Goal: Task Accomplishment & Management: Manage account settings

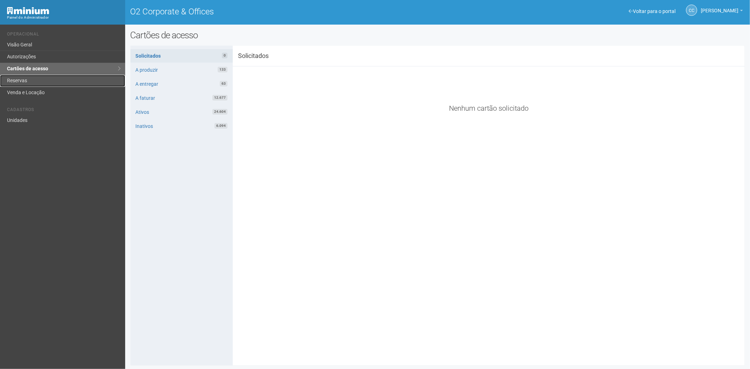
click at [37, 78] on link "Reservas" at bounding box center [62, 81] width 125 height 12
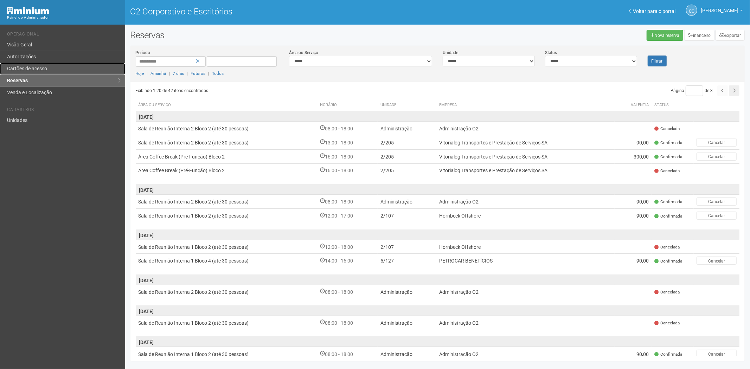
click at [27, 65] on link "Cartões de acesso" at bounding box center [62, 69] width 125 height 12
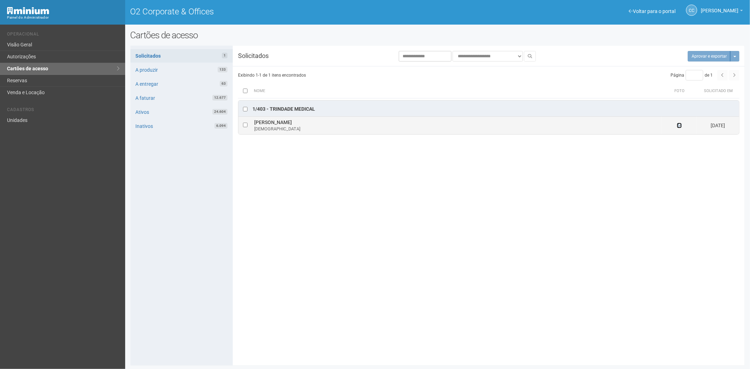
click at [680, 127] on icon at bounding box center [679, 125] width 5 height 5
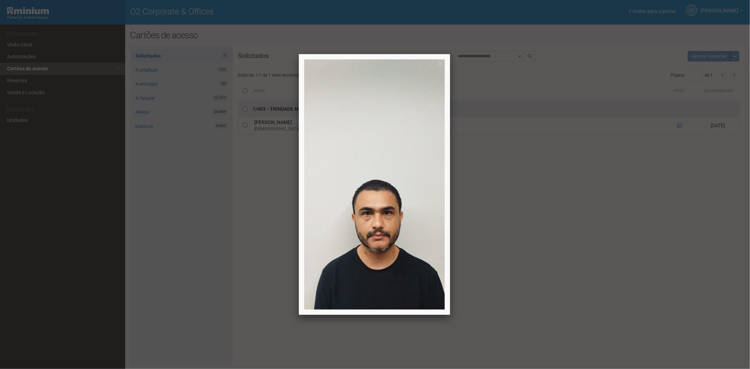
click at [635, 243] on div at bounding box center [375, 184] width 750 height 369
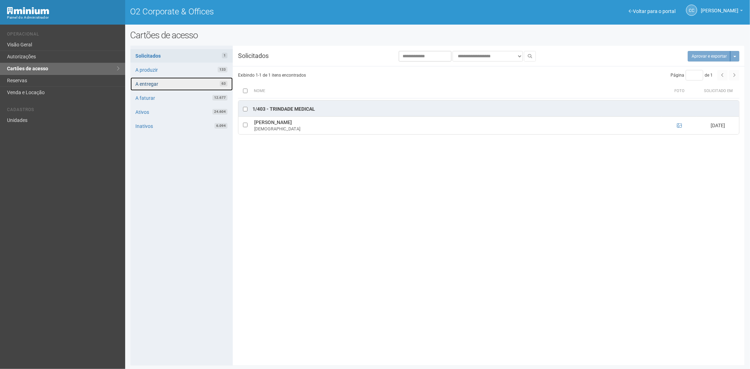
click at [160, 88] on link "A entregar 63" at bounding box center [181, 83] width 102 height 13
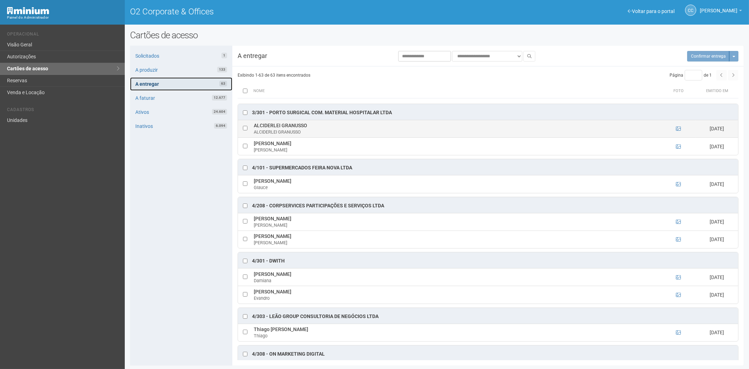
scroll to position [156, 0]
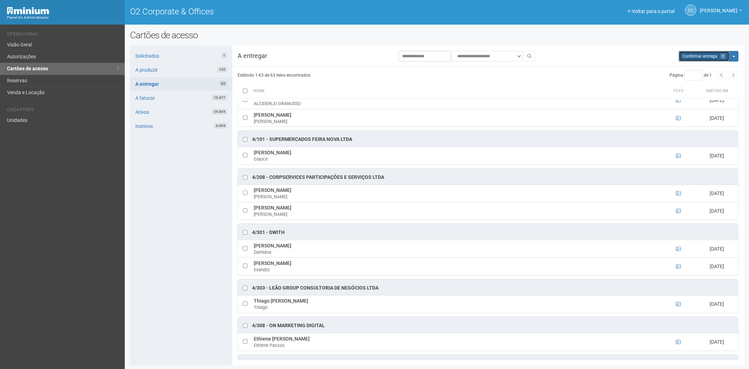
click at [703, 51] on button "Aguarde... Confirmar entrega 1" at bounding box center [704, 56] width 51 height 11
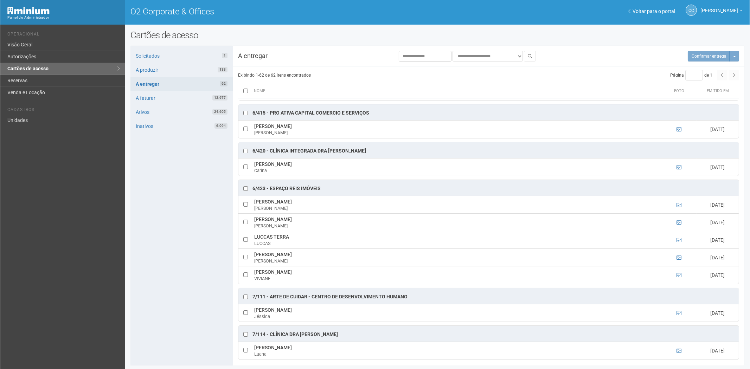
scroll to position [1366, 0]
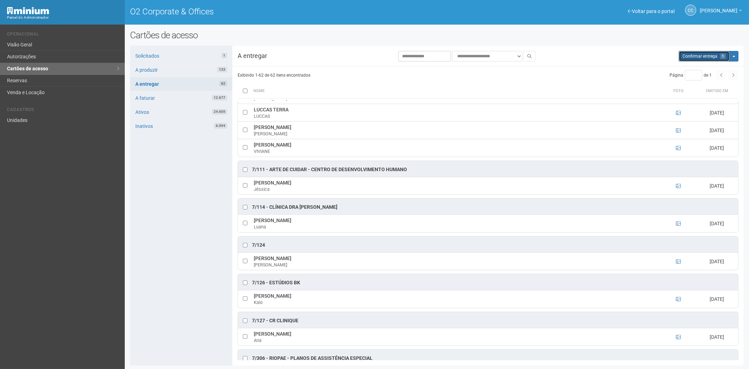
click at [695, 57] on span "Confirmar entrega" at bounding box center [699, 56] width 35 height 5
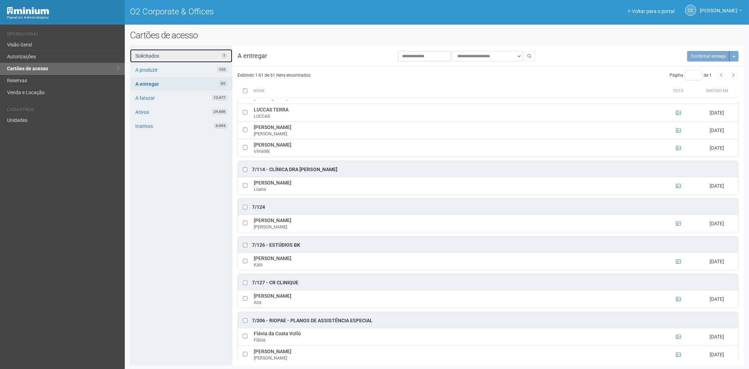
click at [194, 54] on link "Solicitados 1" at bounding box center [181, 55] width 102 height 13
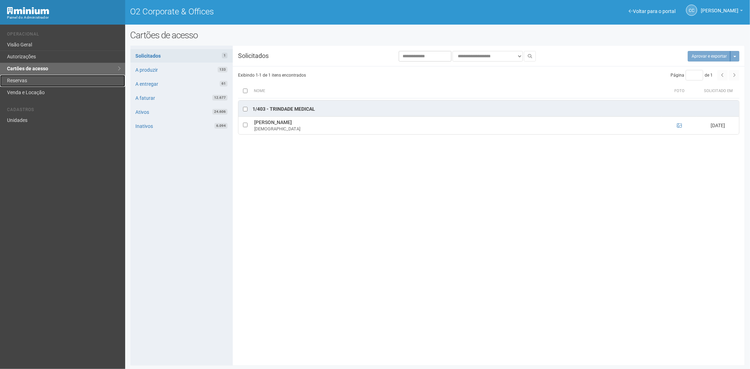
click at [15, 79] on link "Reservas" at bounding box center [62, 81] width 125 height 12
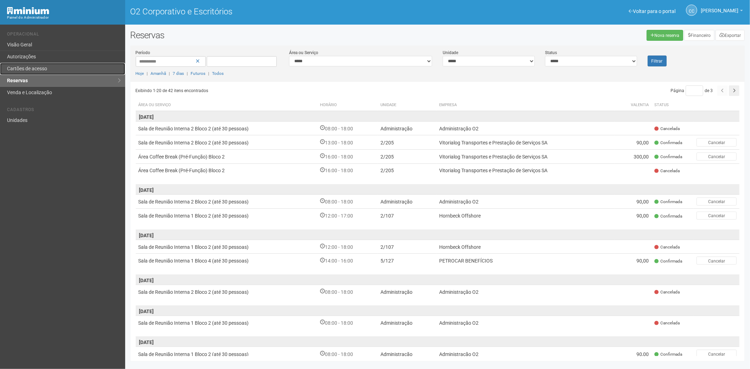
click at [24, 68] on font "Cartões de acesso" at bounding box center [27, 69] width 40 height 6
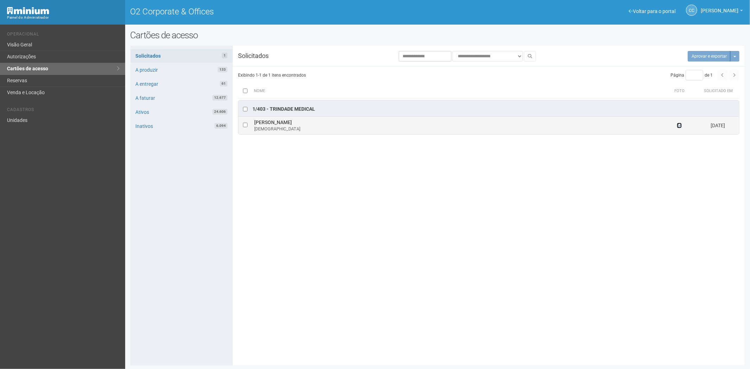
click at [680, 125] on icon at bounding box center [679, 125] width 5 height 5
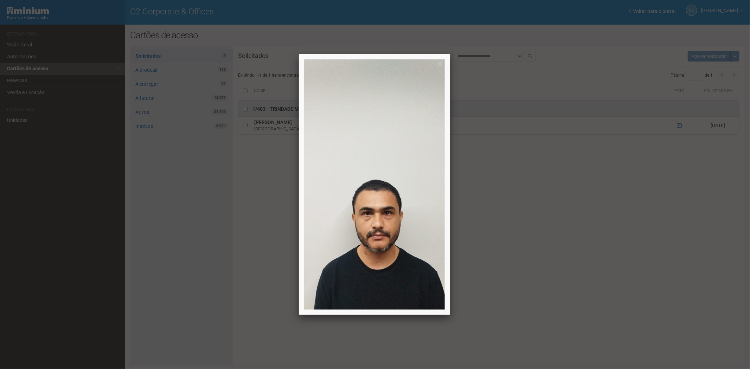
click at [484, 279] on div at bounding box center [375, 184] width 750 height 369
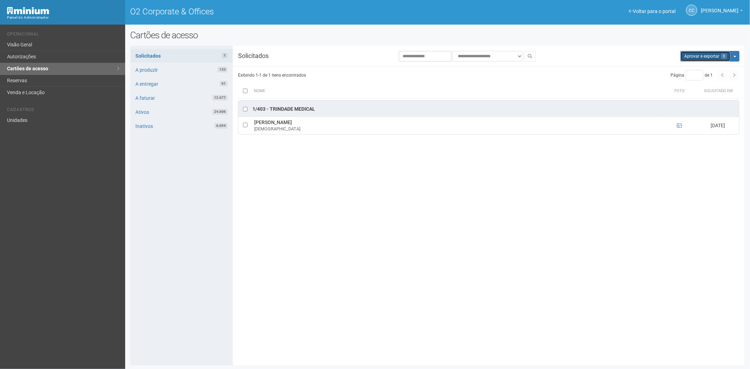
click at [693, 53] on button "Aprovar e exportar 1" at bounding box center [705, 56] width 50 height 11
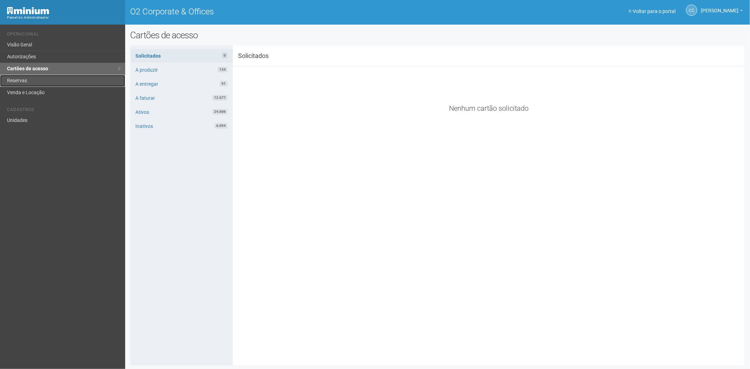
click at [50, 79] on link "Reservas" at bounding box center [62, 81] width 125 height 12
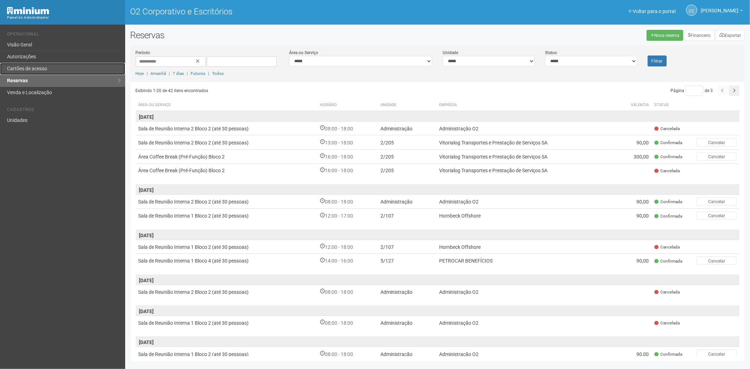
click at [41, 68] on font "Cartões de acesso" at bounding box center [27, 69] width 40 height 6
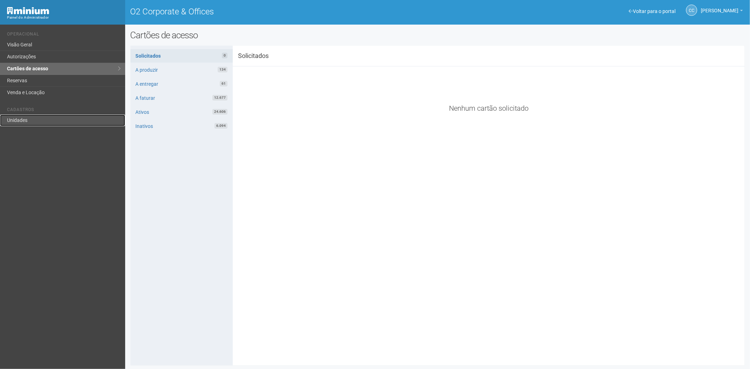
click at [18, 125] on link "Unidades" at bounding box center [62, 121] width 125 height 12
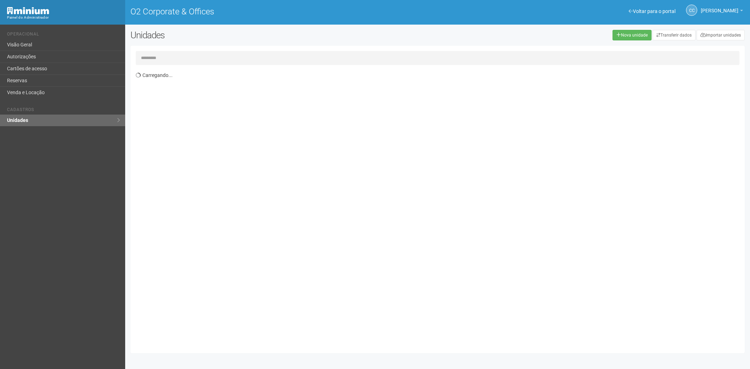
click at [163, 62] on input "text" at bounding box center [438, 58] width 604 height 14
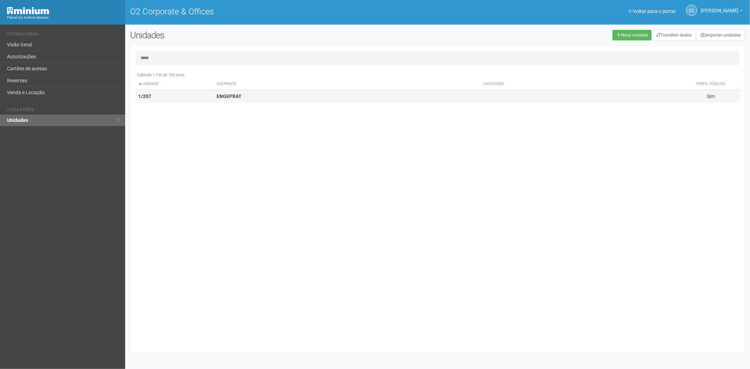
type input "*****"
click at [248, 93] on td "ENGEPRAT" at bounding box center [347, 96] width 266 height 13
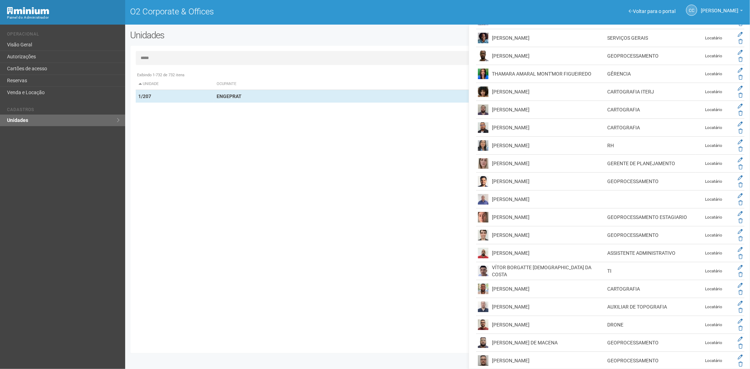
scroll to position [2082, 0]
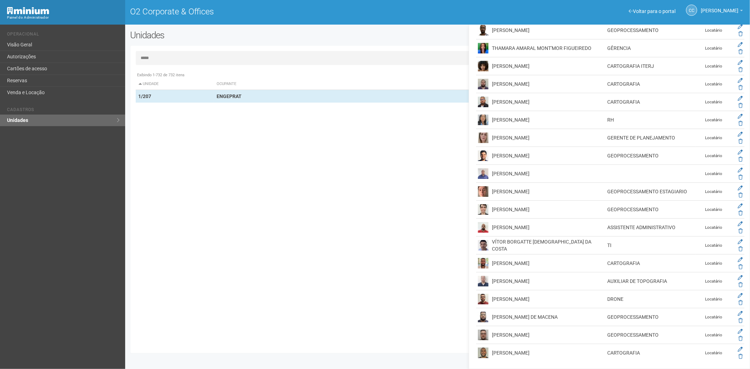
drag, startPoint x: 565, startPoint y: 137, endPoint x: 491, endPoint y: 137, distance: 74.2
click at [491, 137] on td "VERONIKA FERREIRA KOHLER" at bounding box center [547, 138] width 115 height 18
copy td "VERONIKA FERREIRA KOHLER"
drag, startPoint x: 136, startPoint y: 228, endPoint x: 130, endPoint y: 231, distance: 5.8
click at [131, 231] on div "***** Exibindo 1-732 de 732 itens Unidade Ocupante Categoria Perfil público 1/1…" at bounding box center [437, 199] width 614 height 297
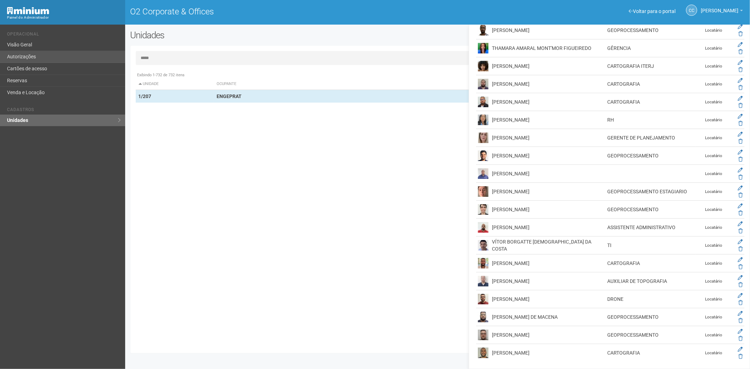
drag, startPoint x: 135, startPoint y: 170, endPoint x: 68, endPoint y: 51, distance: 136.3
click at [136, 170] on div "Exibindo 1-732 de 732 itens Unidade Ocupante Categoria Perfil público 1/101 FAR…" at bounding box center [440, 208] width 609 height 279
click at [46, 57] on link "Autorizações" at bounding box center [62, 57] width 125 height 12
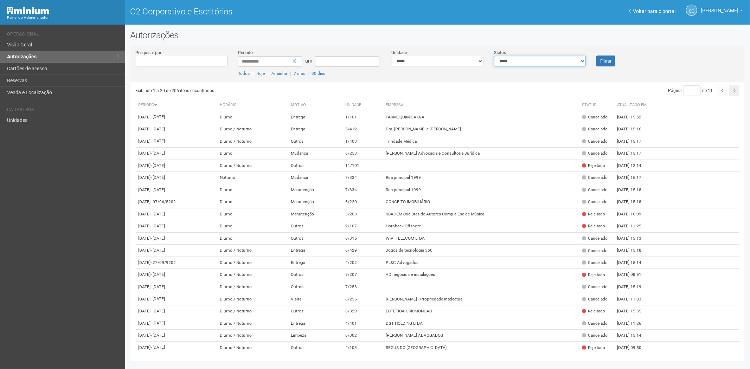
click at [522, 59] on select "**********" at bounding box center [540, 61] width 92 height 11
click at [494, 56] on select "**********" at bounding box center [540, 61] width 92 height 11
click at [530, 60] on select "**********" at bounding box center [540, 61] width 92 height 11
select select "***"
click at [494, 56] on select "**********" at bounding box center [540, 61] width 92 height 11
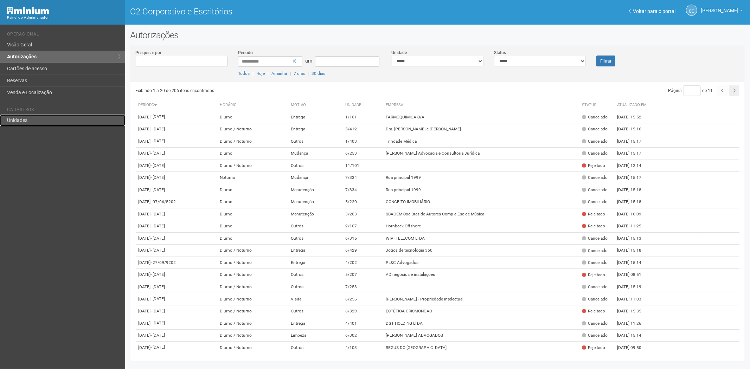
click at [30, 125] on link "Unidades" at bounding box center [62, 121] width 125 height 12
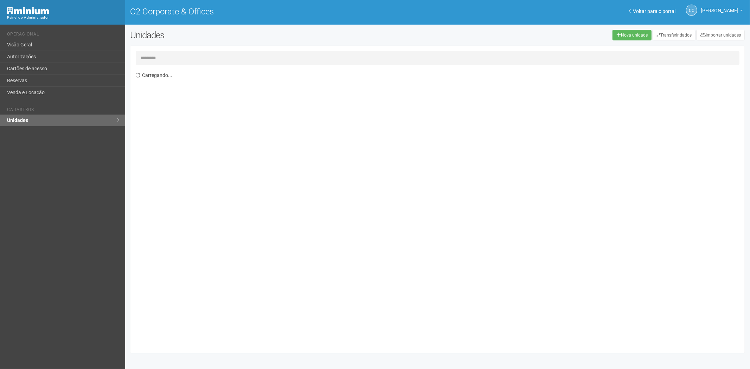
click at [186, 53] on input "text" at bounding box center [438, 58] width 604 height 14
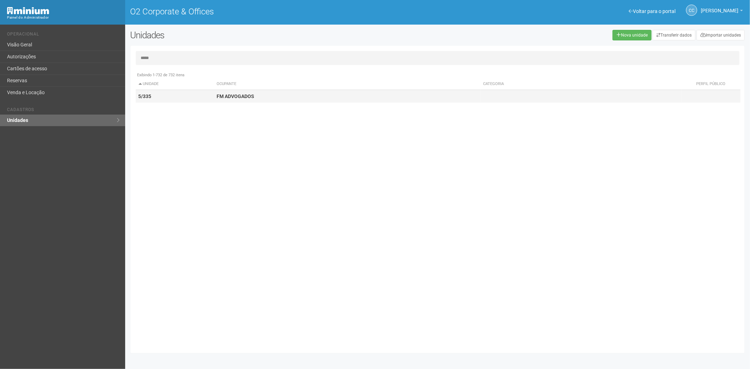
type input "*****"
click at [306, 96] on td "FM ADVOGADOS" at bounding box center [347, 96] width 266 height 13
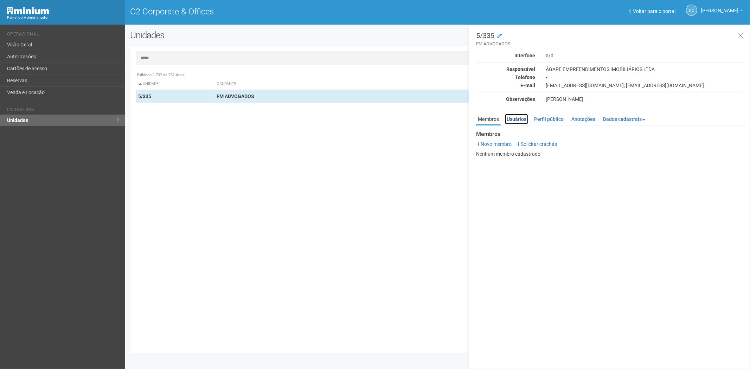
click at [515, 121] on link "Usuários" at bounding box center [516, 119] width 23 height 11
click at [174, 229] on div "Exibindo 1-732 de 732 itens Unidade Ocupante Categoria Perfil público 1/101 FAR…" at bounding box center [440, 208] width 609 height 279
click at [740, 34] on icon at bounding box center [740, 35] width 5 height 7
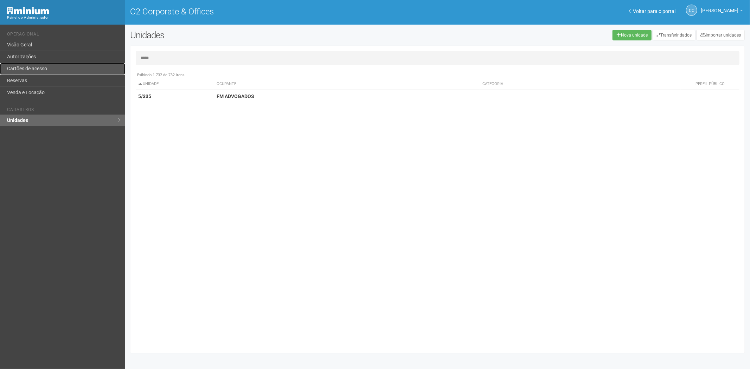
click at [48, 67] on link "Cartões de acesso" at bounding box center [62, 69] width 125 height 12
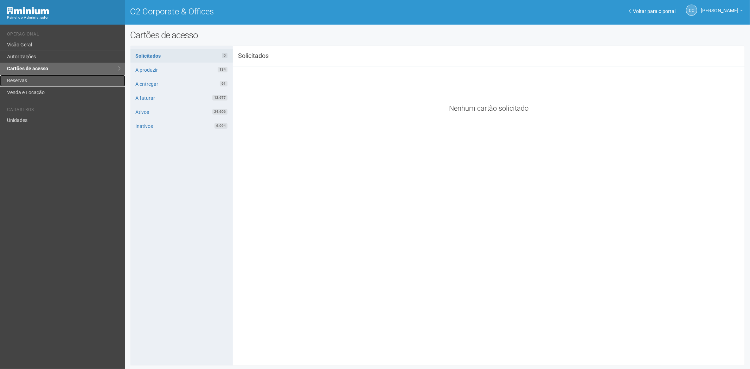
click at [28, 81] on link "Reservas" at bounding box center [62, 81] width 125 height 12
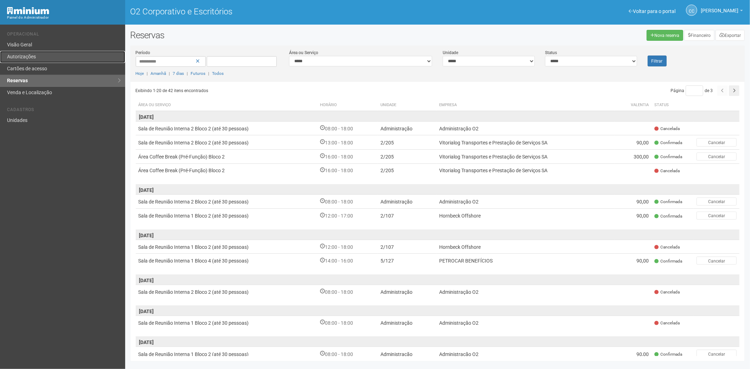
click at [33, 54] on font "Autorizações" at bounding box center [21, 57] width 29 height 6
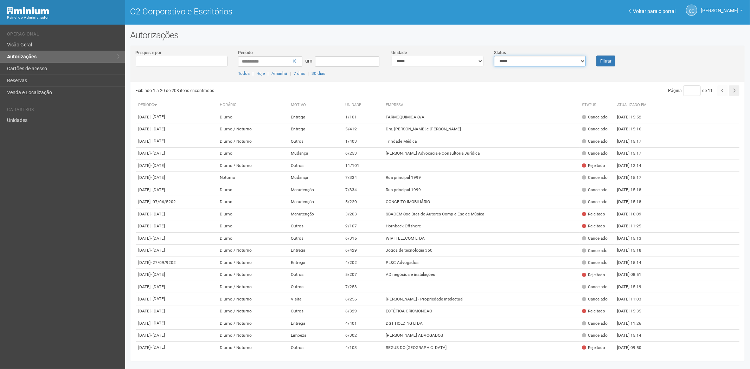
click at [572, 61] on select "**********" at bounding box center [540, 61] width 92 height 11
select select "*"
click at [494, 56] on select "**********" at bounding box center [540, 61] width 92 height 11
click at [608, 61] on font "Filtrar" at bounding box center [605, 61] width 11 height 5
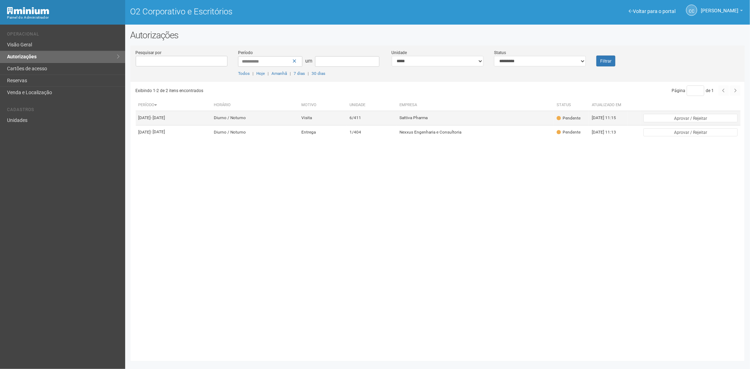
click at [495, 122] on td "Sattiva Pharma" at bounding box center [474, 118] width 157 height 14
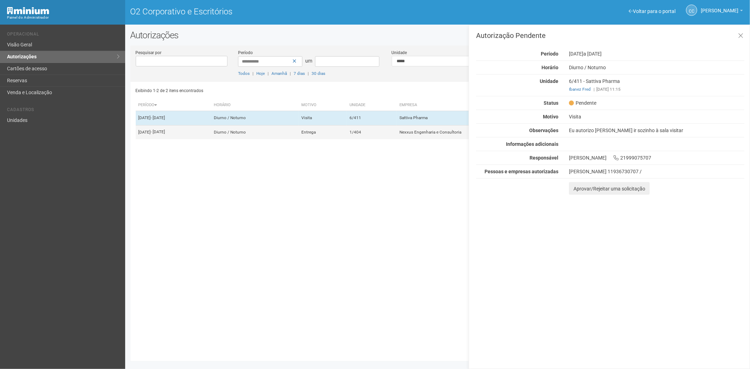
click at [396, 139] on td "1/404" at bounding box center [372, 132] width 50 height 14
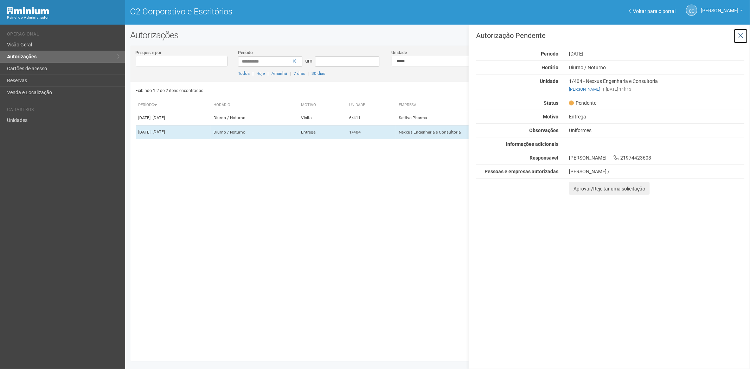
click at [743, 35] on icon at bounding box center [740, 35] width 5 height 7
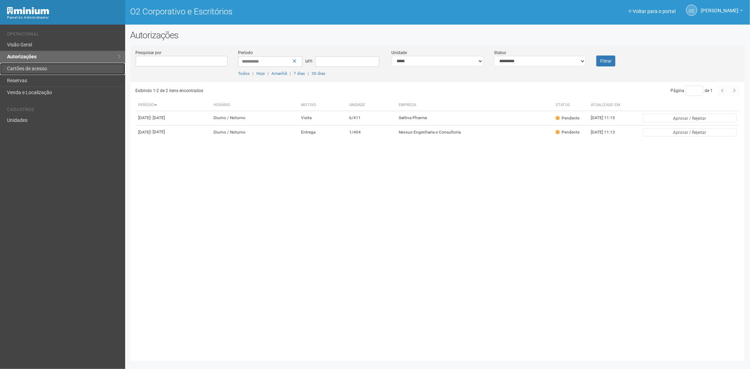
click at [43, 64] on link "Cartões de acesso" at bounding box center [62, 69] width 125 height 12
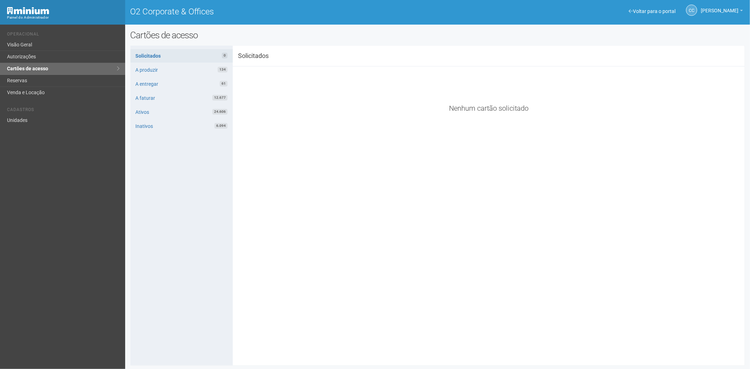
drag, startPoint x: 571, startPoint y: 88, endPoint x: 546, endPoint y: 88, distance: 25.7
click at [571, 88] on div "Exibindo 0-0 de 0 itens encontrados Página * de 1 Nenhum cartão solicitado Nome…" at bounding box center [488, 88] width 501 height 45
drag, startPoint x: 32, startPoint y: 84, endPoint x: 44, endPoint y: 79, distance: 12.7
click at [32, 84] on link "Reservas" at bounding box center [62, 81] width 125 height 12
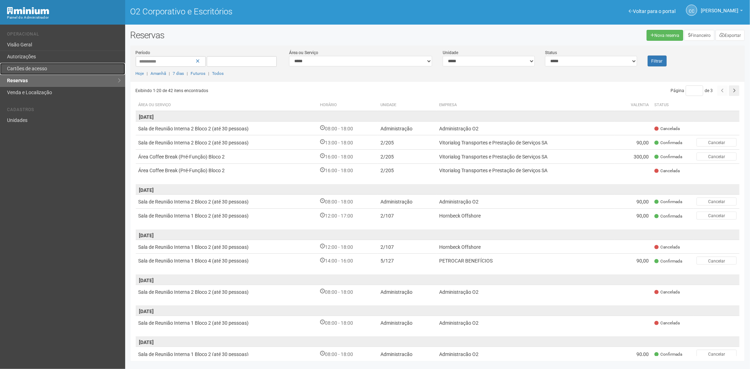
click at [18, 68] on font "Cartões de acesso" at bounding box center [27, 69] width 40 height 6
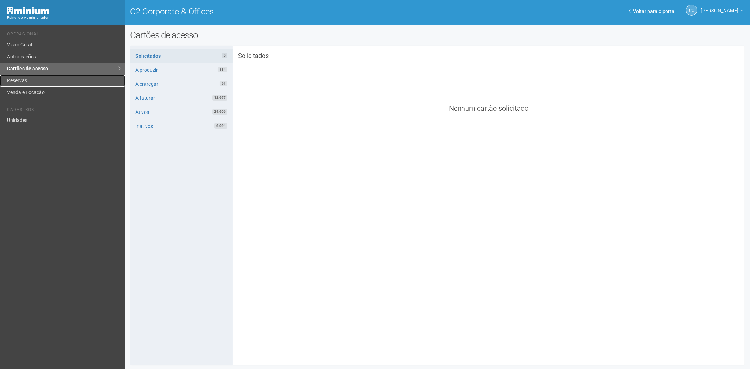
click at [53, 78] on link "Reservas" at bounding box center [62, 81] width 125 height 12
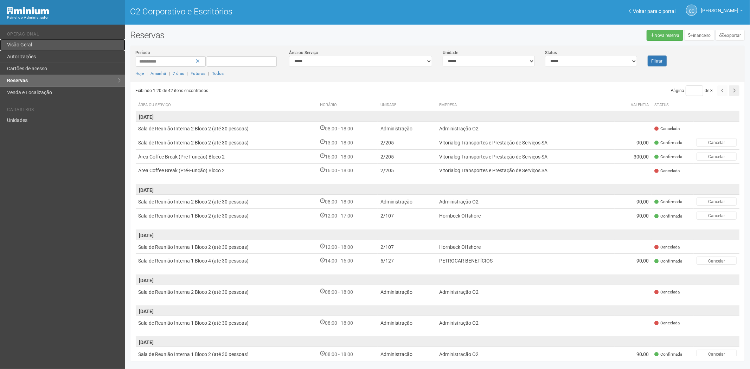
click at [27, 47] on font "Visão Geral" at bounding box center [19, 45] width 25 height 6
click at [41, 59] on link "Autorizações" at bounding box center [62, 57] width 125 height 12
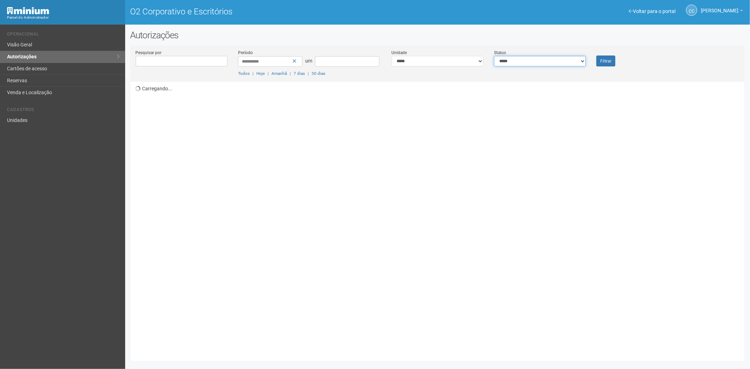
click at [524, 61] on select "**********" at bounding box center [540, 61] width 92 height 11
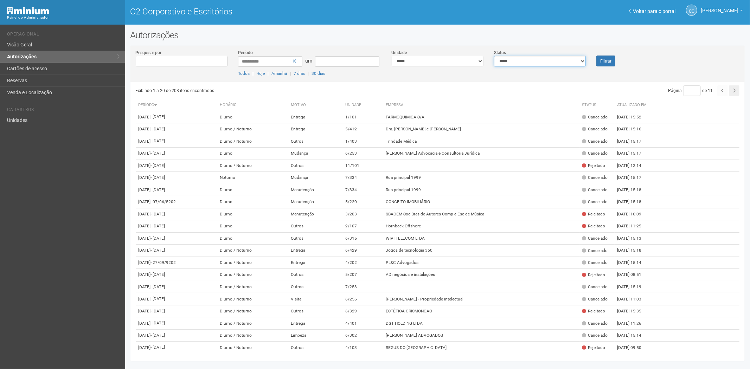
select select "*"
click at [494, 56] on select "**********" at bounding box center [540, 61] width 92 height 11
click at [603, 59] on font "Filtrar" at bounding box center [605, 61] width 11 height 5
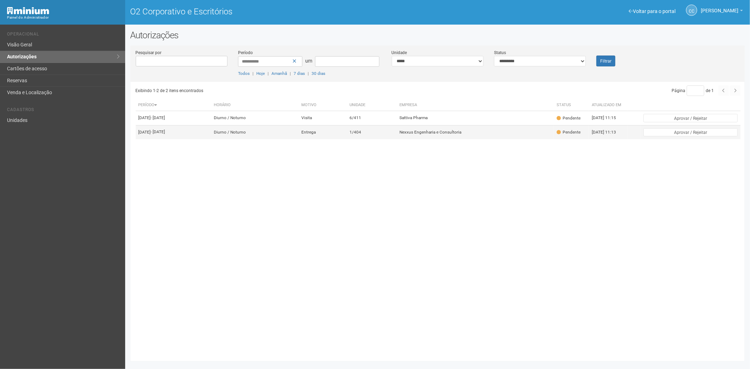
click at [457, 139] on td "Nexxus Engenharia e Consultoria" at bounding box center [474, 132] width 157 height 14
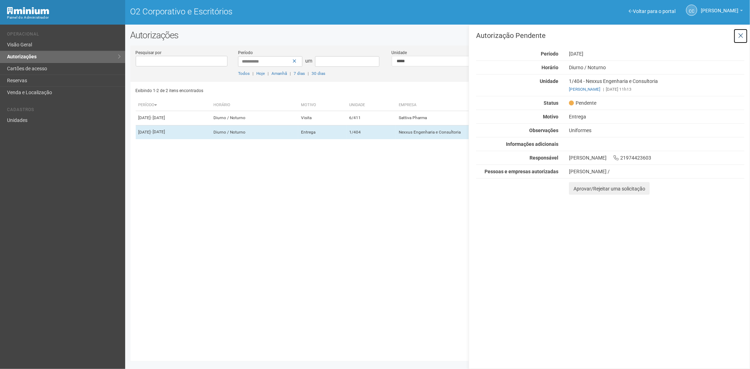
drag, startPoint x: 743, startPoint y: 34, endPoint x: 111, endPoint y: 58, distance: 632.7
click at [739, 34] on button at bounding box center [740, 35] width 14 height 15
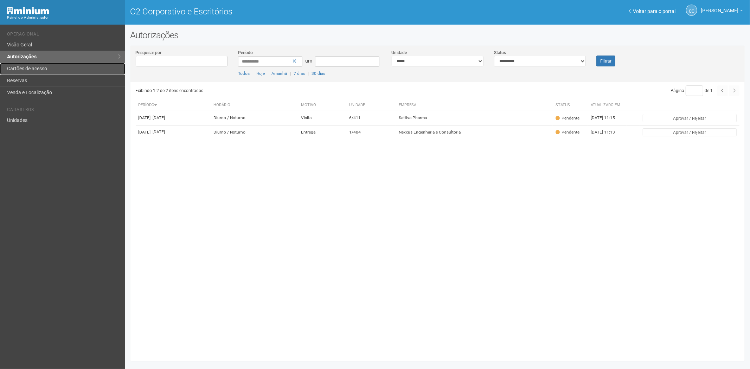
click at [41, 71] on font "Cartões de acesso" at bounding box center [27, 69] width 40 height 6
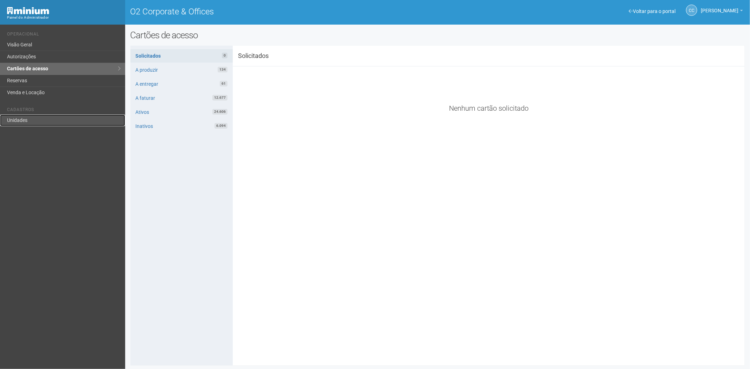
click at [22, 117] on link "Unidades" at bounding box center [62, 121] width 125 height 12
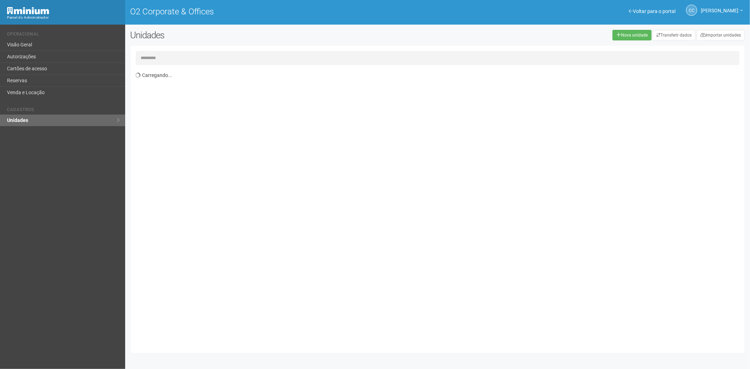
click at [181, 55] on input "text" at bounding box center [438, 58] width 604 height 14
type input "*****"
click at [35, 74] on link "Cartões de acesso" at bounding box center [62, 69] width 125 height 12
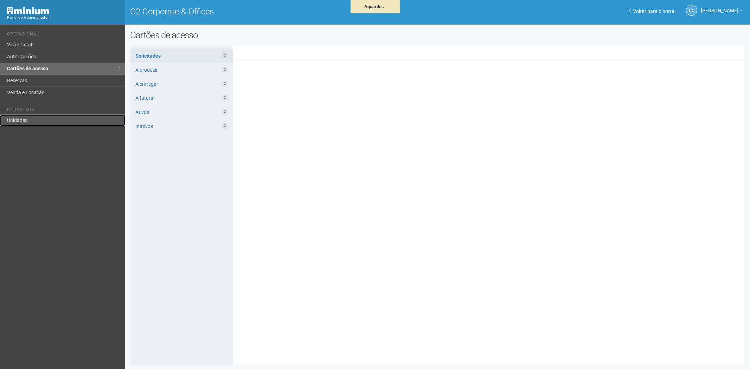
click at [51, 116] on link "Unidades" at bounding box center [62, 121] width 125 height 12
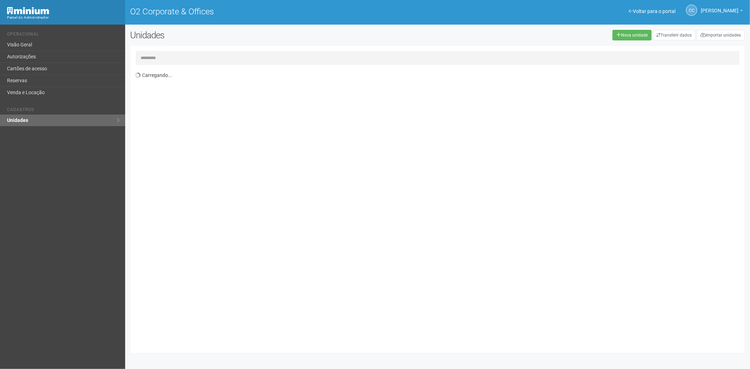
click at [169, 58] on input "text" at bounding box center [438, 58] width 604 height 14
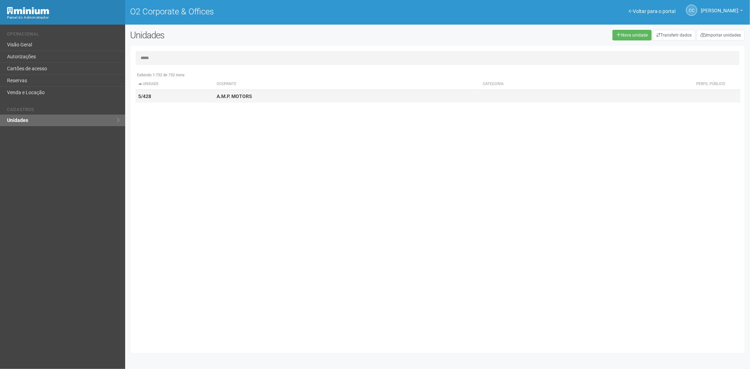
type input "*****"
click at [328, 96] on td "A.M.P. MOTORS" at bounding box center [347, 96] width 266 height 13
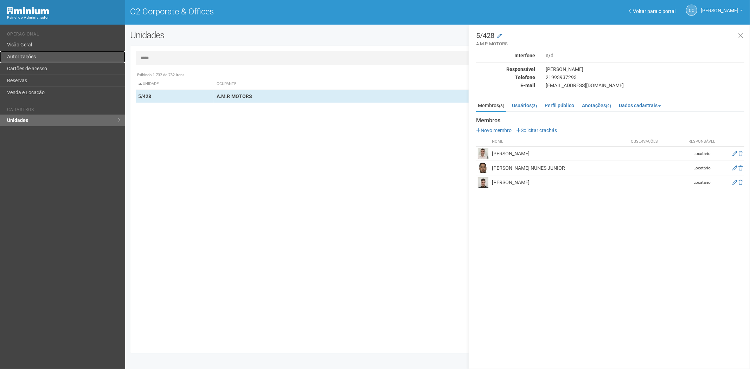
click at [23, 58] on link "Autorizações" at bounding box center [62, 57] width 125 height 12
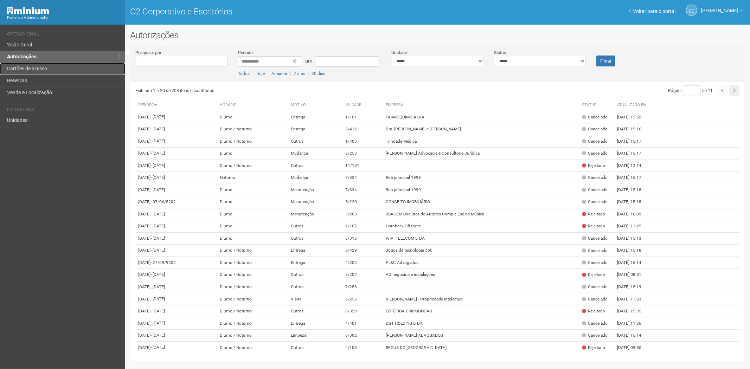
click at [50, 65] on link "Cartões de acesso" at bounding box center [62, 69] width 125 height 12
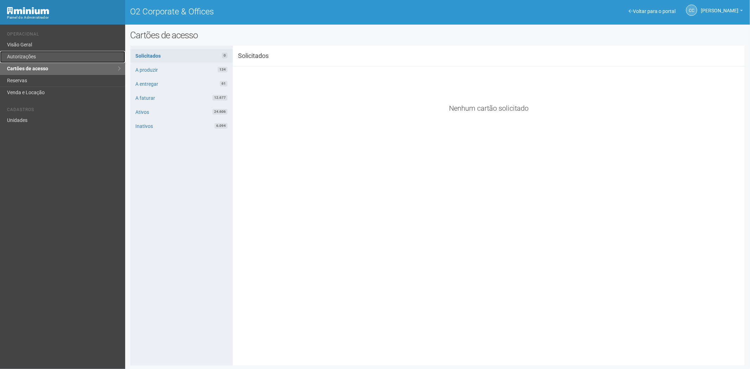
click at [38, 60] on link "Autorizações" at bounding box center [62, 57] width 125 height 12
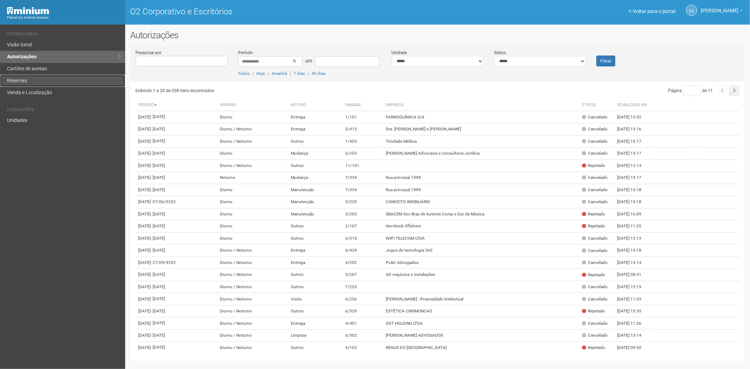
click at [60, 82] on link "Reservas" at bounding box center [62, 81] width 125 height 12
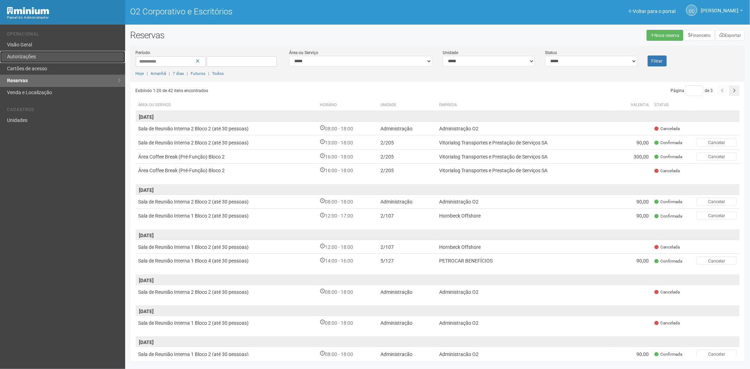
click at [30, 56] on font "Autorizações" at bounding box center [21, 57] width 29 height 6
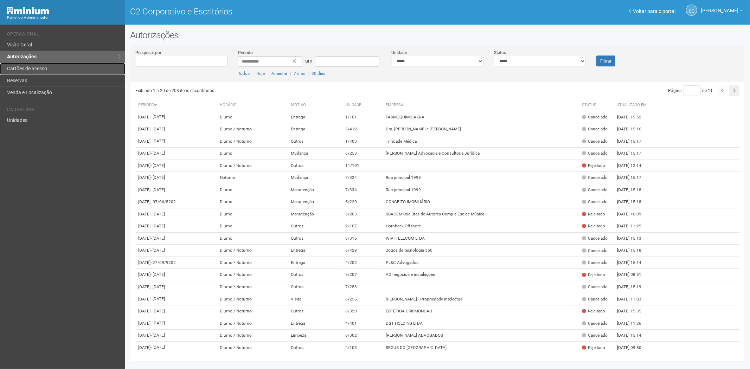
click at [61, 69] on link "Cartões de acesso" at bounding box center [62, 69] width 125 height 12
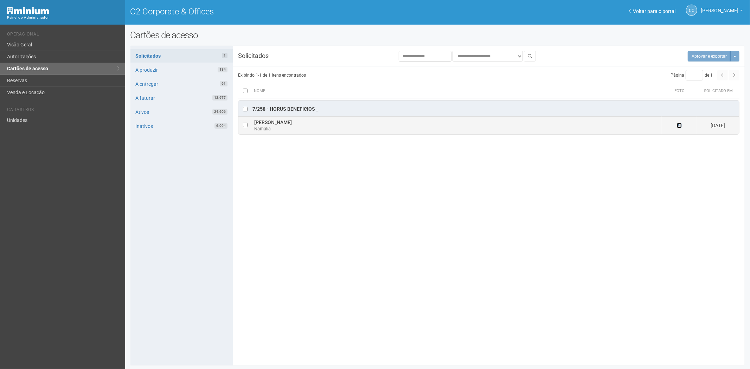
click at [679, 127] on icon at bounding box center [679, 125] width 5 height 5
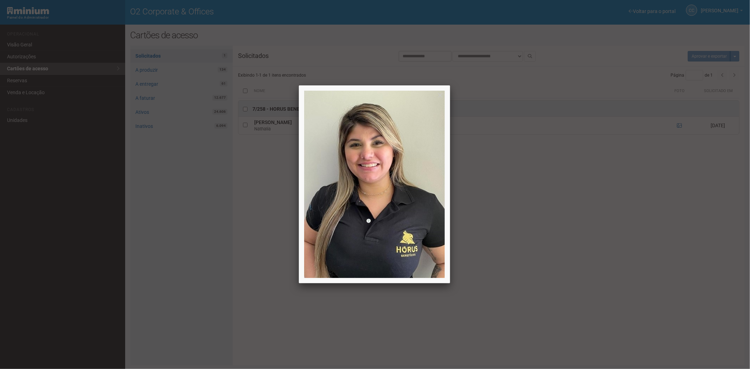
drag, startPoint x: 678, startPoint y: 224, endPoint x: 624, endPoint y: 200, distance: 59.3
click at [673, 222] on div at bounding box center [375, 184] width 750 height 369
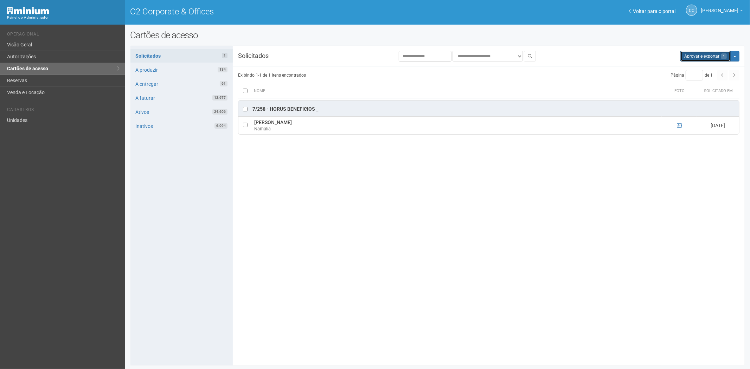
click at [680, 55] on button "Aprovar e exportar 1" at bounding box center [705, 56] width 50 height 11
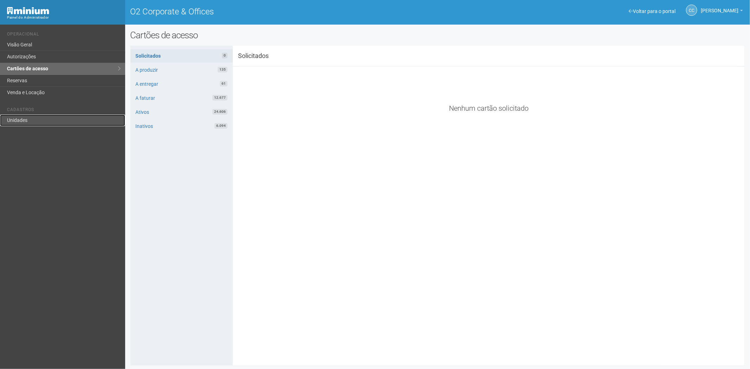
click at [34, 123] on link "Unidades" at bounding box center [62, 121] width 125 height 12
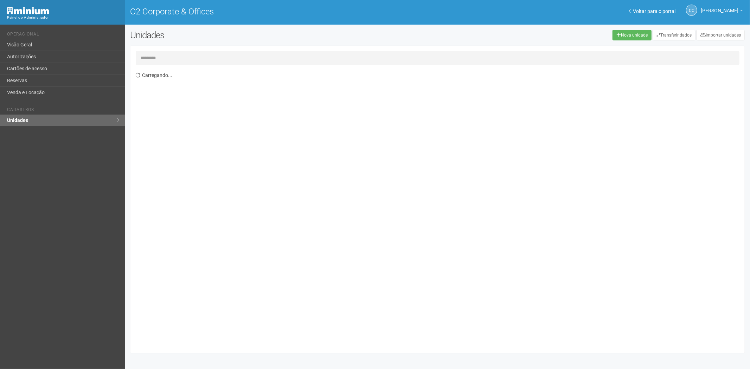
click at [178, 55] on input "text" at bounding box center [438, 58] width 604 height 14
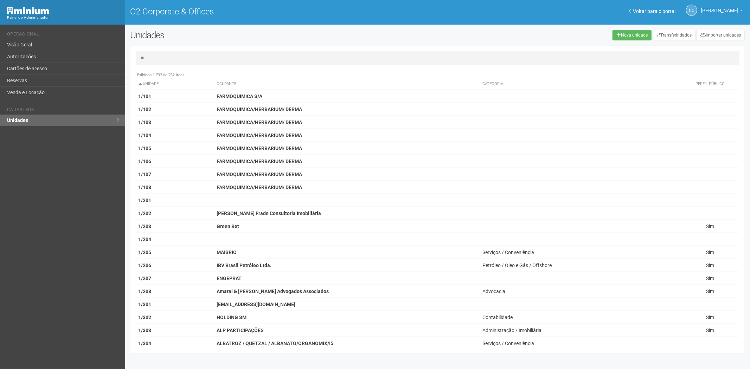
type input "*"
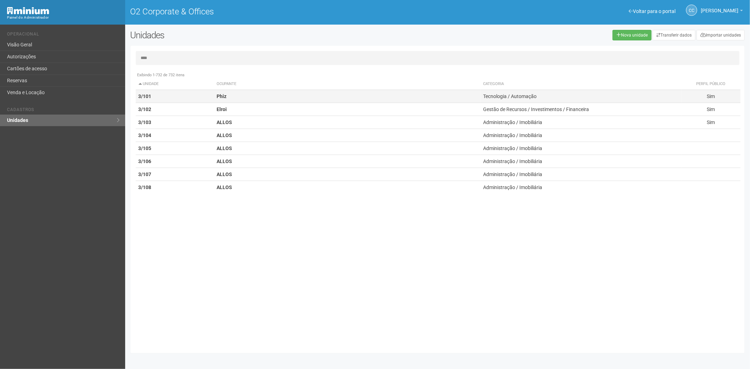
type input "****"
click at [182, 100] on td "3/101" at bounding box center [175, 96] width 78 height 13
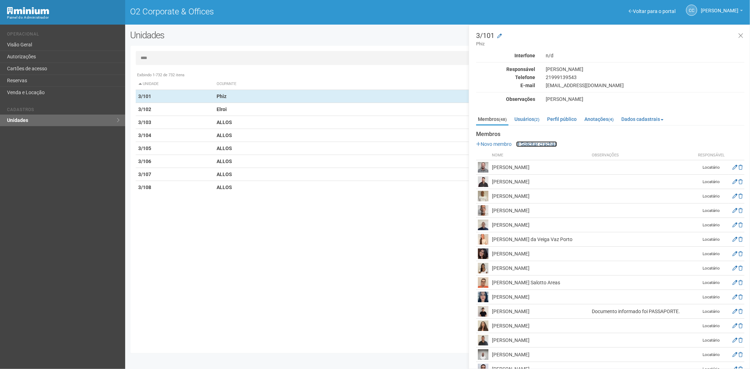
click at [542, 143] on link "Solicitar crachás" at bounding box center [536, 144] width 41 height 6
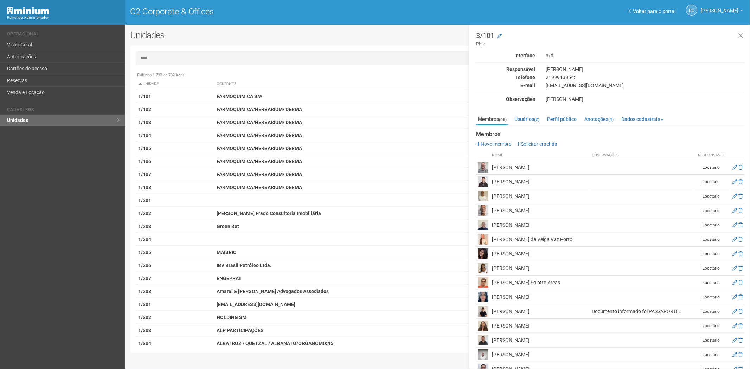
click at [159, 57] on input "****" at bounding box center [438, 58] width 604 height 14
click at [159, 56] on input "****" at bounding box center [438, 58] width 604 height 14
click at [158, 57] on input "****" at bounding box center [438, 58] width 604 height 14
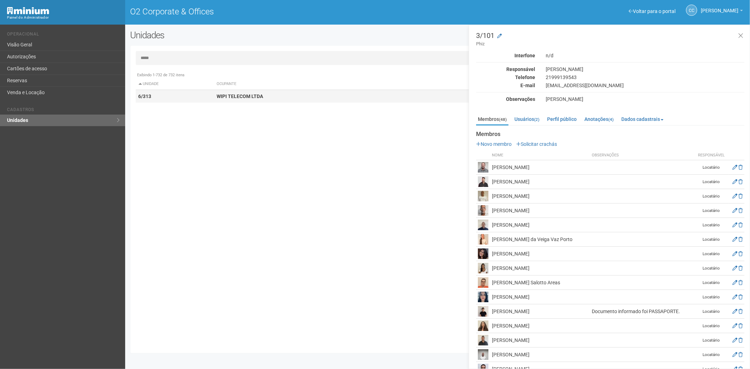
type input "*****"
drag, startPoint x: 225, startPoint y: 100, endPoint x: 224, endPoint y: 93, distance: 6.4
click at [224, 98] on td "WIPI TELECOM LTDA" at bounding box center [347, 96] width 266 height 13
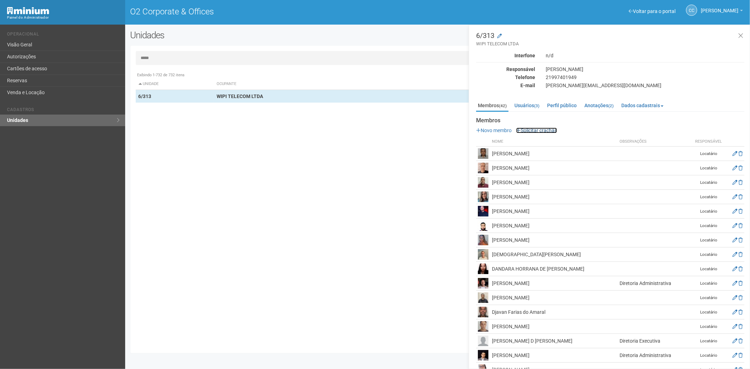
click at [553, 128] on link "Solicitar crachás" at bounding box center [536, 131] width 41 height 6
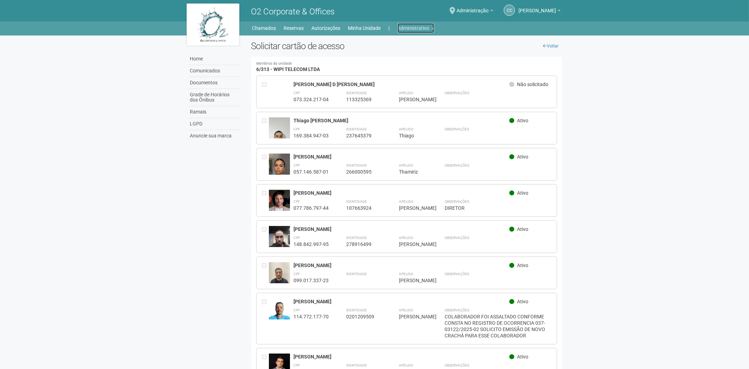
click at [404, 27] on link "Administrativo" at bounding box center [415, 28] width 37 height 10
click at [392, 57] on link "Cartões de acesso" at bounding box center [406, 55] width 60 height 12
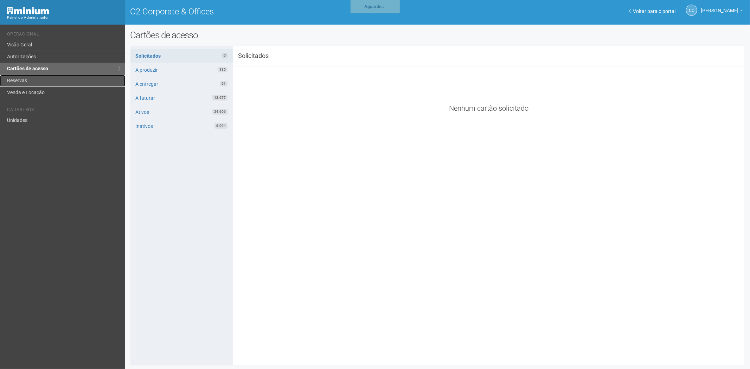
click at [44, 78] on link "Reservas" at bounding box center [62, 81] width 125 height 12
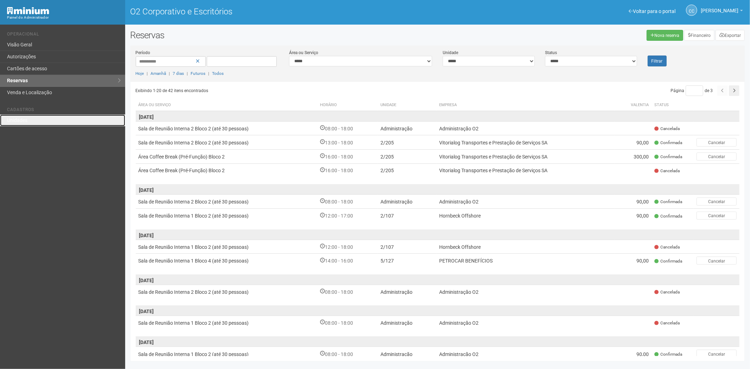
drag, startPoint x: 34, startPoint y: 117, endPoint x: 63, endPoint y: 127, distance: 29.9
click at [34, 117] on link "Unidades" at bounding box center [62, 121] width 125 height 12
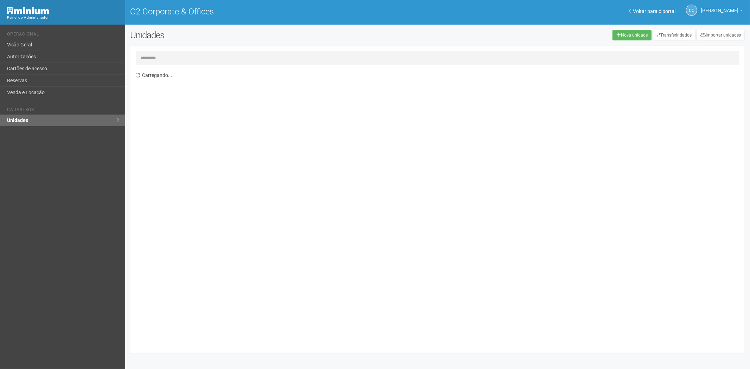
click at [168, 56] on input "text" at bounding box center [438, 58] width 604 height 14
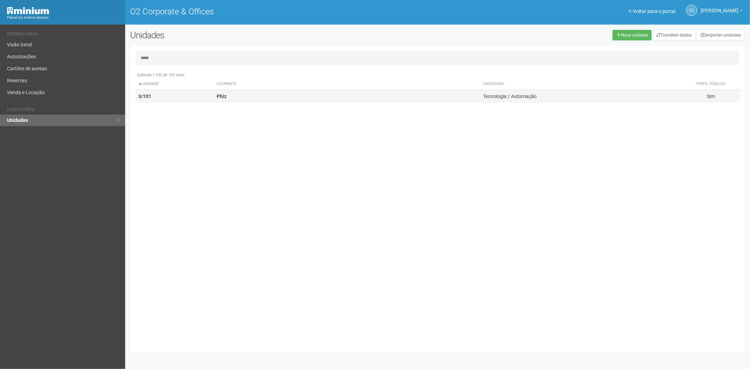
type input "*****"
click at [165, 100] on td "3/101" at bounding box center [175, 96] width 78 height 13
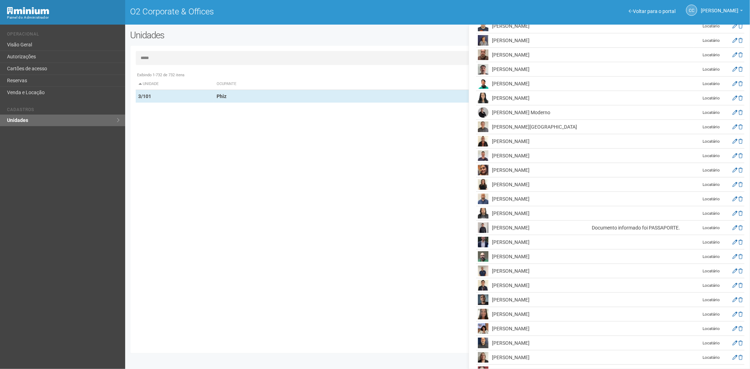
scroll to position [491, 0]
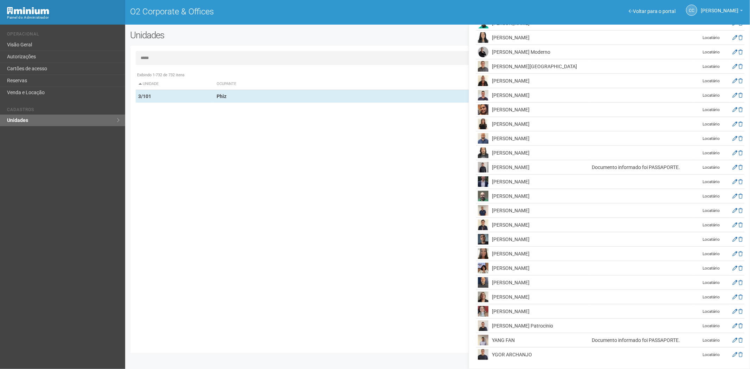
click at [278, 262] on div "Exibindo 1-732 de 732 itens Unidade Ocupante Categoria Perfil público 1/101 FAR…" at bounding box center [440, 208] width 609 height 279
click at [40, 73] on link "Cartões de acesso" at bounding box center [62, 69] width 125 height 12
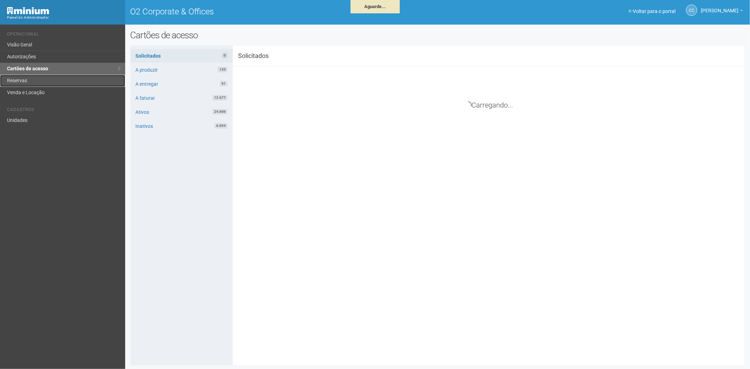
click at [50, 78] on link "Reservas" at bounding box center [62, 81] width 125 height 12
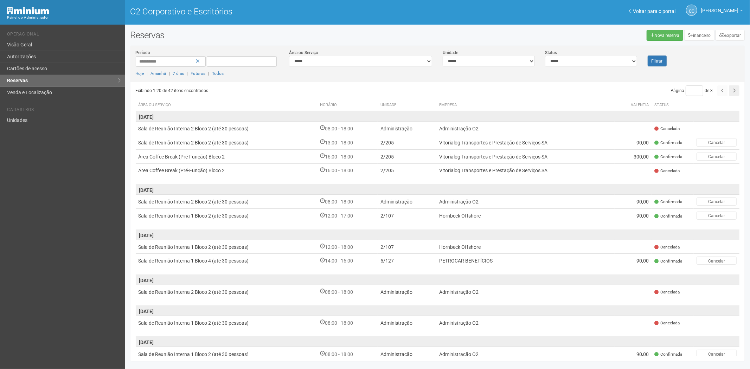
click at [44, 231] on div "Voltar para o portal Operacional Visão Geral Autorizações Cartões de acesso Res…" at bounding box center [62, 197] width 125 height 344
click at [38, 67] on font "Cartões de acesso" at bounding box center [27, 69] width 40 height 6
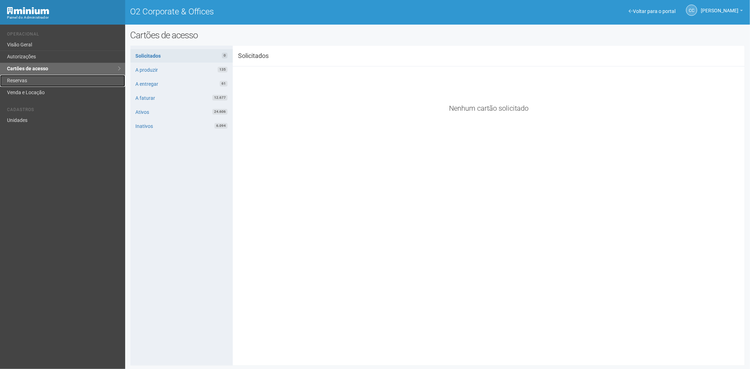
click at [57, 79] on link "Reservas" at bounding box center [62, 81] width 125 height 12
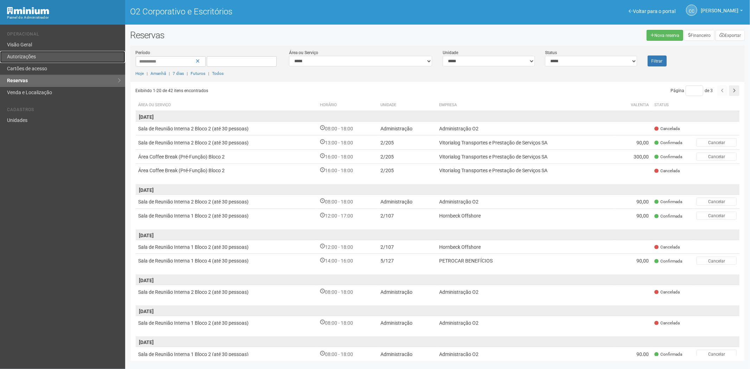
click at [24, 60] on link "Autorizações" at bounding box center [62, 57] width 125 height 12
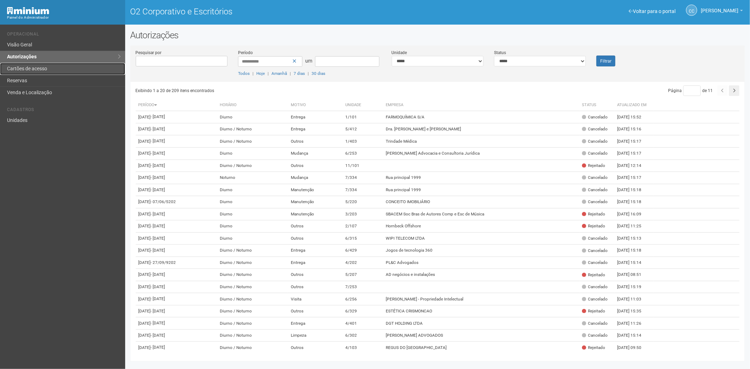
click at [42, 70] on font "Cartões de acesso" at bounding box center [27, 69] width 40 height 6
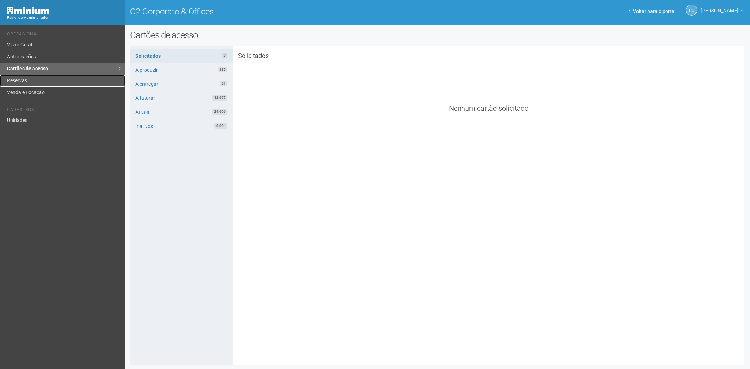
click at [23, 78] on link "Reservas" at bounding box center [62, 81] width 125 height 12
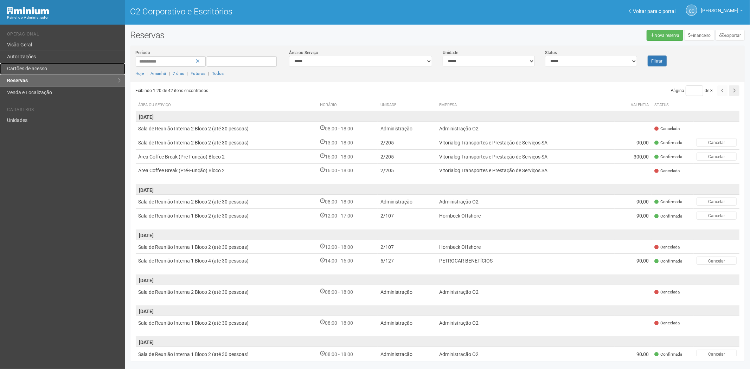
click at [56, 63] on link "Cartões de acesso" at bounding box center [62, 69] width 125 height 12
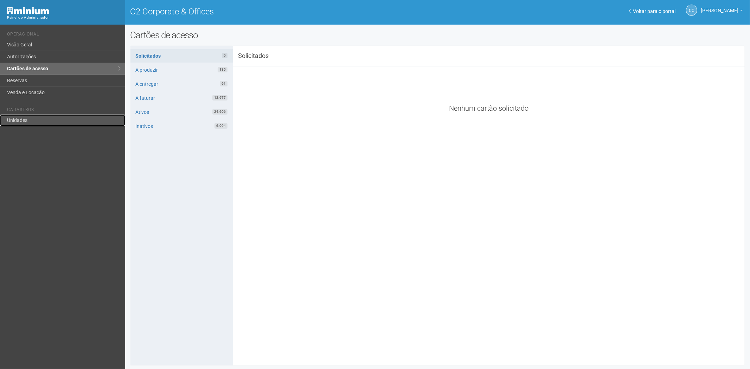
click at [11, 116] on link "Unidades" at bounding box center [62, 121] width 125 height 12
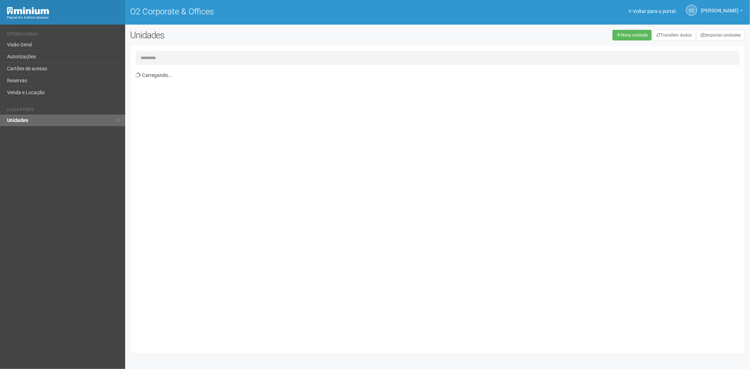
click at [160, 58] on input "text" at bounding box center [438, 58] width 604 height 14
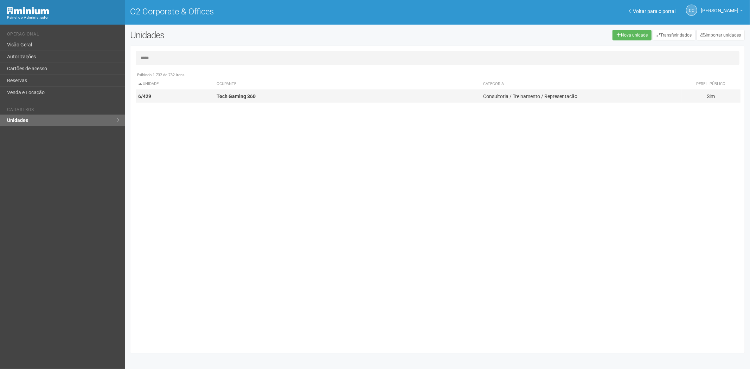
click at [232, 96] on strong "Tech Gaming 360" at bounding box center [235, 96] width 39 height 6
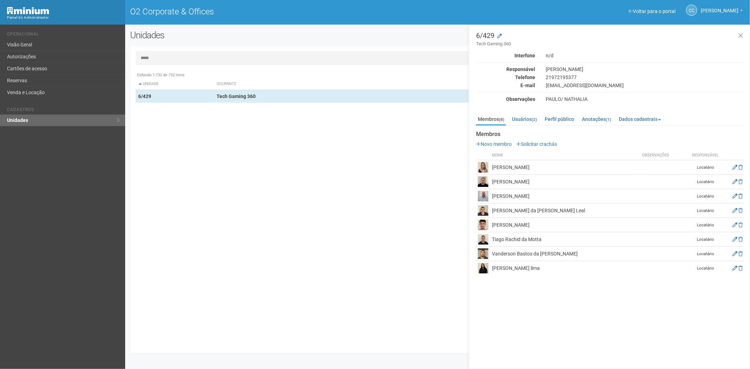
click at [214, 55] on input "*****" at bounding box center [438, 58] width 604 height 14
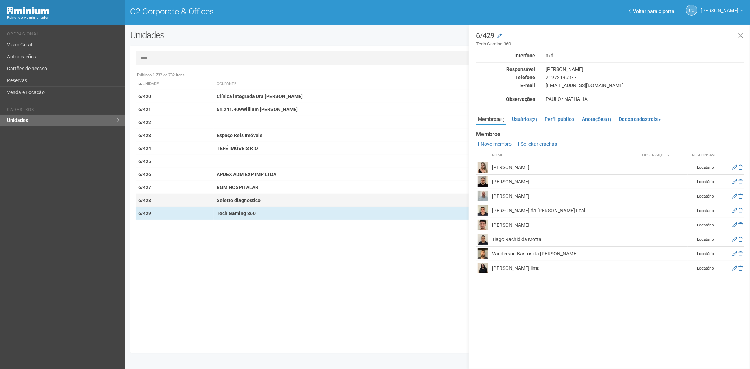
click at [240, 201] on strong "Seletto diagnostico" at bounding box center [238, 201] width 44 height 6
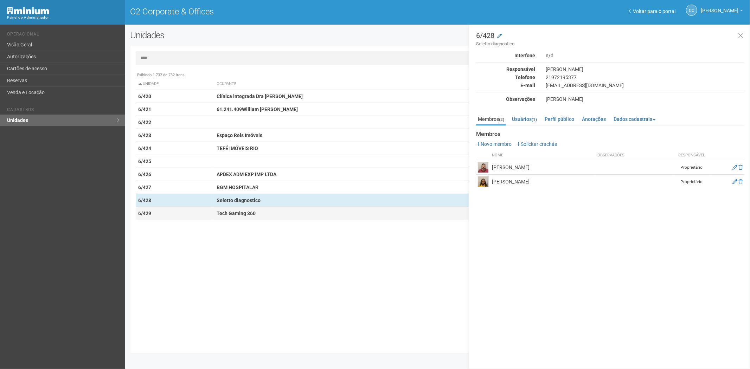
click at [248, 211] on strong "Tech Gaming 360" at bounding box center [235, 214] width 39 height 6
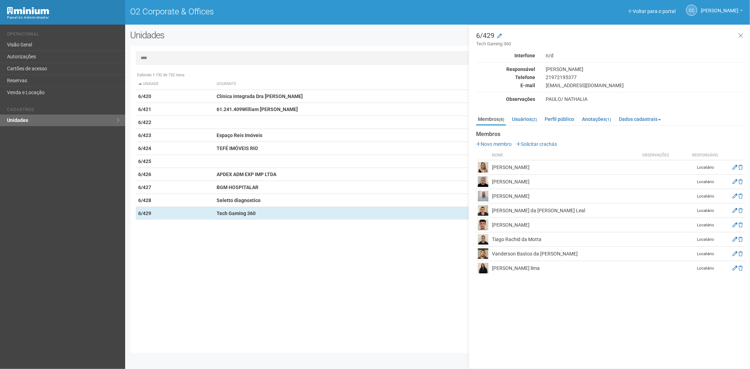
click at [187, 56] on input "****" at bounding box center [438, 58] width 604 height 14
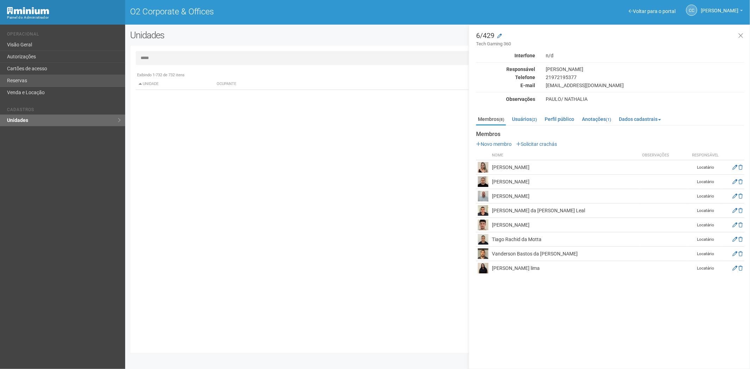
type input "*****"
click at [29, 84] on link "Reservas" at bounding box center [62, 81] width 125 height 12
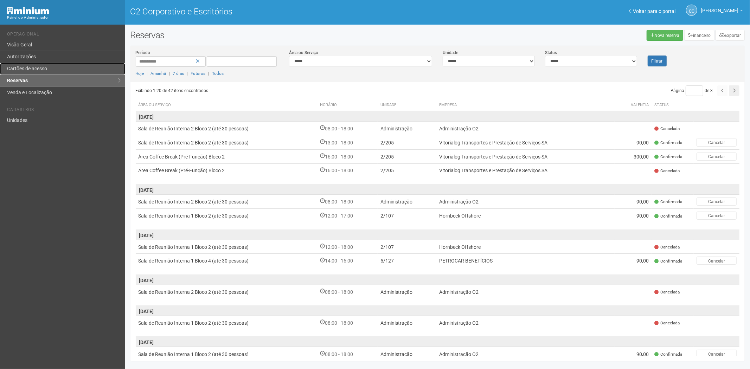
click at [37, 72] on link "Cartões de acesso" at bounding box center [62, 69] width 125 height 12
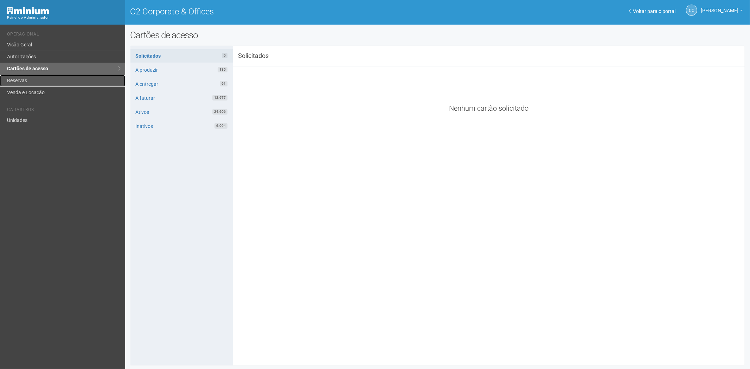
click at [51, 80] on link "Reservas" at bounding box center [62, 81] width 125 height 12
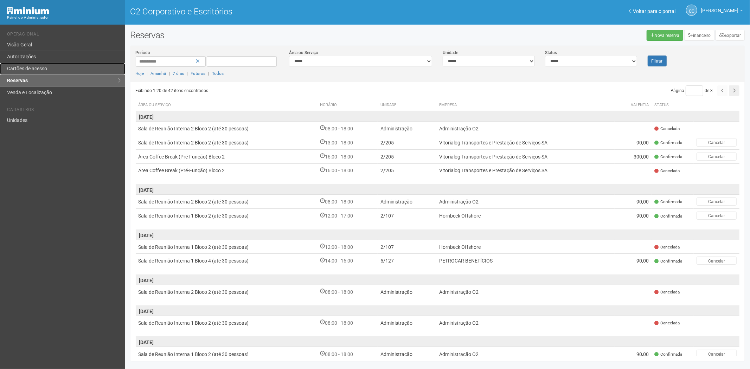
click at [41, 68] on font "Cartões de acesso" at bounding box center [27, 69] width 40 height 6
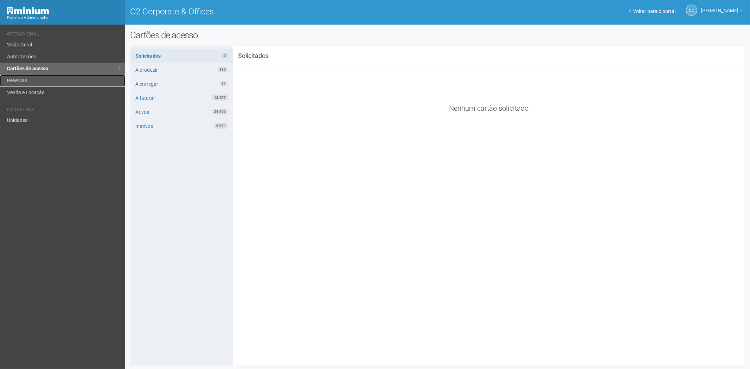
click at [33, 84] on link "Reservas" at bounding box center [62, 81] width 125 height 12
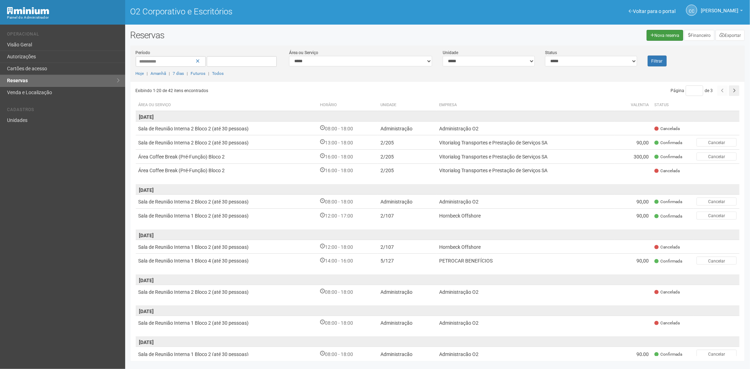
drag, startPoint x: 646, startPoint y: 35, endPoint x: 652, endPoint y: 34, distance: 6.1
click at [648, 35] on div "Nova reserva Financeiro Exportar" at bounding box center [593, 35] width 312 height 11
click at [662, 35] on font "Nova reserva" at bounding box center [666, 35] width 25 height 5
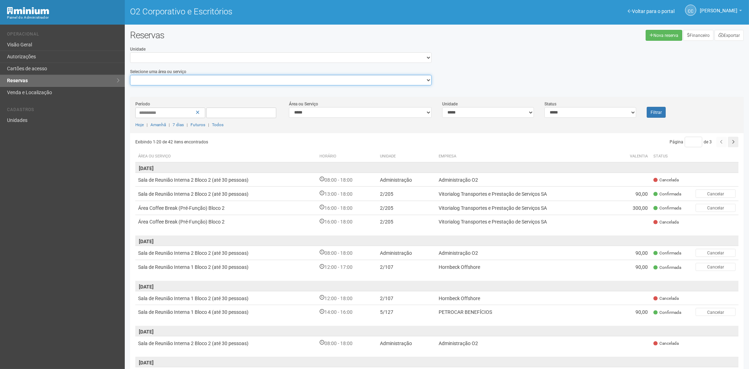
click at [167, 78] on select "**********" at bounding box center [281, 80] width 302 height 11
select select "**********"
click at [130, 75] on select "**********" at bounding box center [281, 80] width 302 height 11
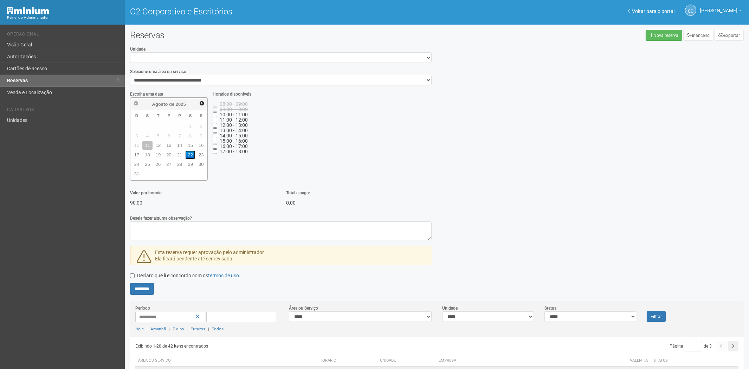
click at [188, 150] on link "22" at bounding box center [190, 154] width 10 height 9
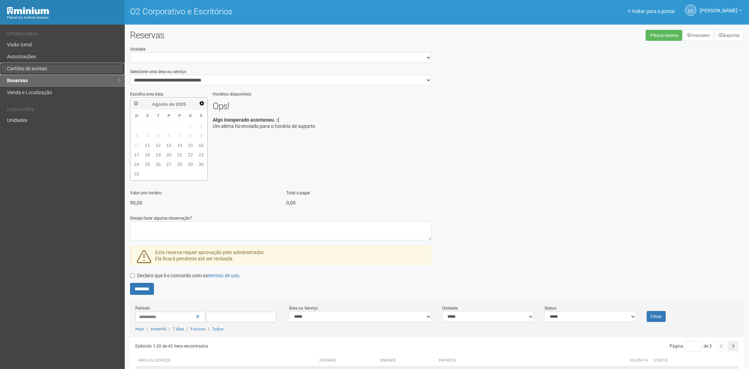
click at [57, 66] on link "Cartões de acesso" at bounding box center [62, 69] width 125 height 12
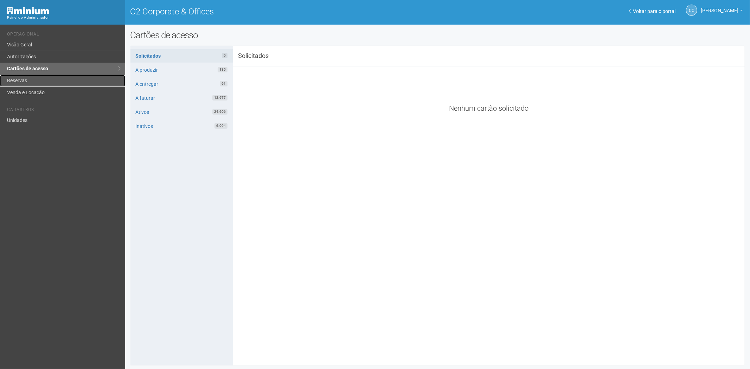
click at [12, 84] on link "Reservas" at bounding box center [62, 81] width 125 height 12
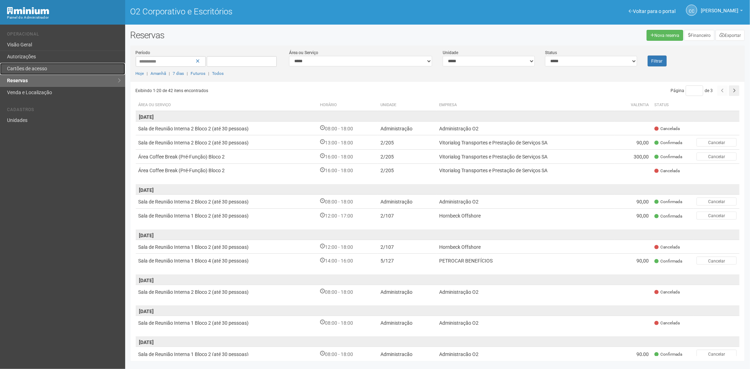
click at [41, 68] on font "Cartões de acesso" at bounding box center [27, 69] width 40 height 6
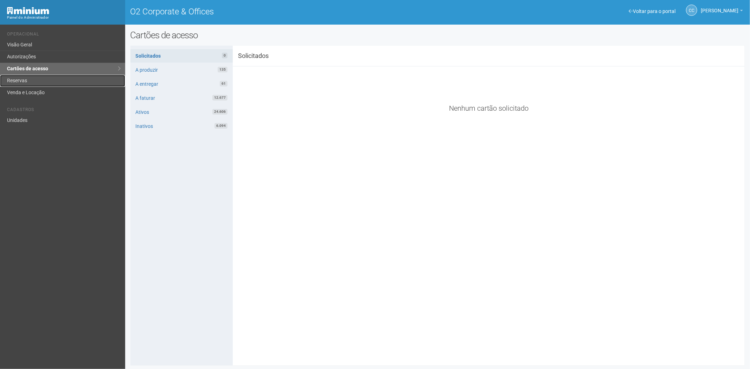
click at [34, 83] on link "Reservas" at bounding box center [62, 81] width 125 height 12
